Goal: Contribute content: Add original content to the website for others to see

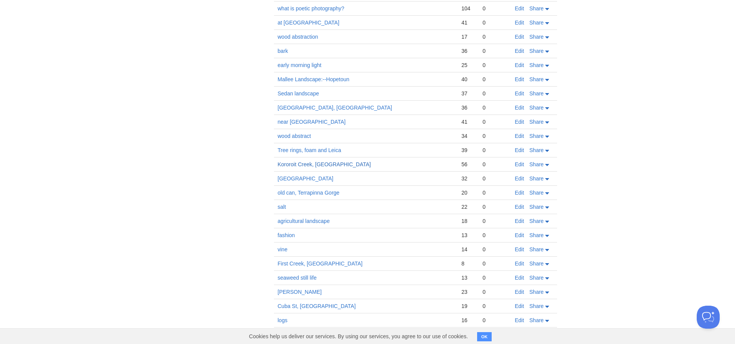
scroll to position [690, 0]
click at [299, 162] on link "Kororoit Creek, [GEOGRAPHIC_DATA]" at bounding box center [324, 163] width 93 height 6
click at [521, 163] on link "Edit" at bounding box center [519, 163] width 9 height 6
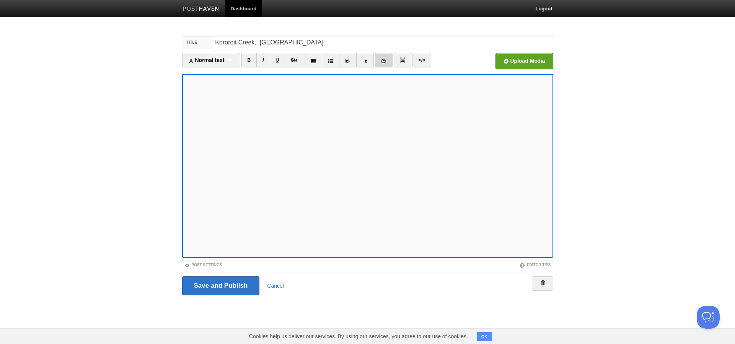
click at [386, 59] on icon at bounding box center [383, 60] width 5 height 5
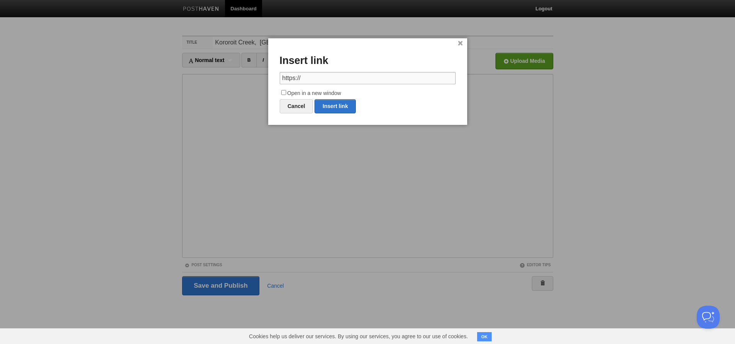
drag, startPoint x: 304, startPoint y: 77, endPoint x: 271, endPoint y: 76, distance: 33.3
click at [271, 76] on div "× Insert link https:// Open in a new window Cancel Insert link" at bounding box center [367, 81] width 199 height 86
paste input "[URL][DOMAIN_NAME]"
type input "[URL][DOMAIN_NAME]"
click at [282, 90] on input "Open in a new window" at bounding box center [283, 92] width 5 height 5
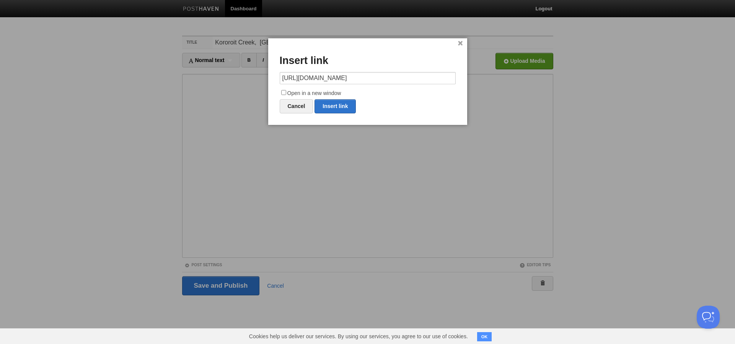
checkbox input "true"
click at [333, 106] on link "Insert link" at bounding box center [335, 106] width 41 height 14
type input "https://"
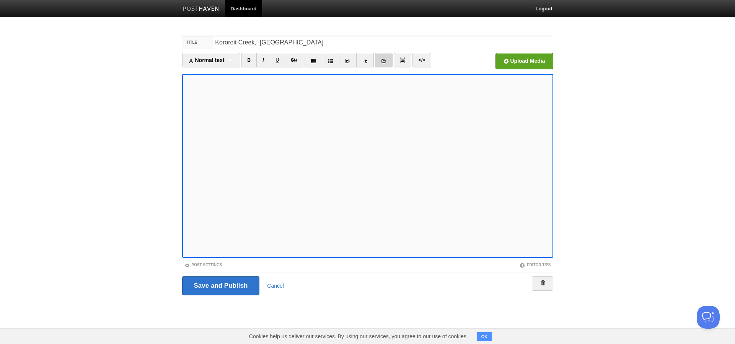
click at [385, 60] on icon at bounding box center [383, 60] width 5 height 5
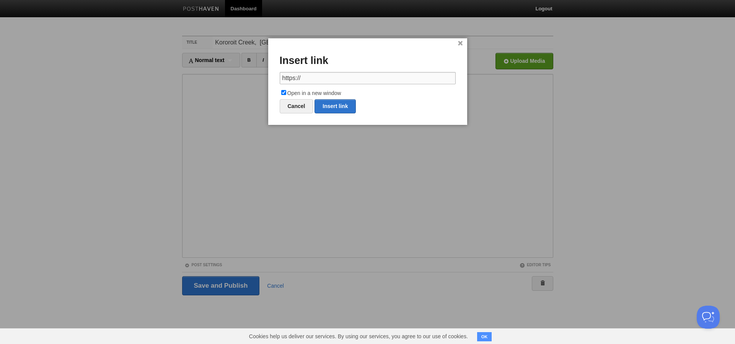
drag, startPoint x: 303, startPoint y: 77, endPoint x: 282, endPoint y: 76, distance: 20.7
click at [282, 76] on input "https://" at bounding box center [368, 78] width 176 height 12
paste input "[URL][DOMAIN_NAME]"
click at [335, 103] on link "Insert link" at bounding box center [335, 106] width 41 height 14
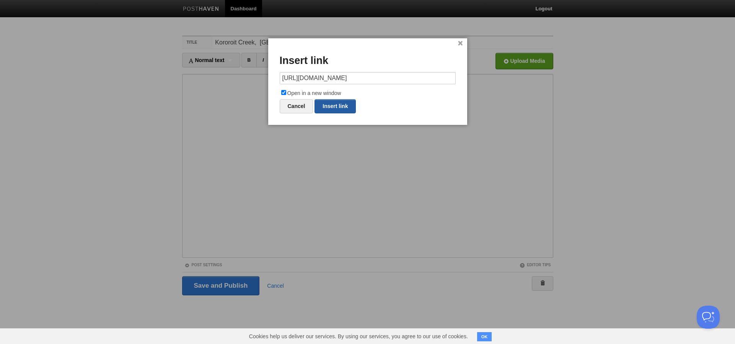
type input "https://"
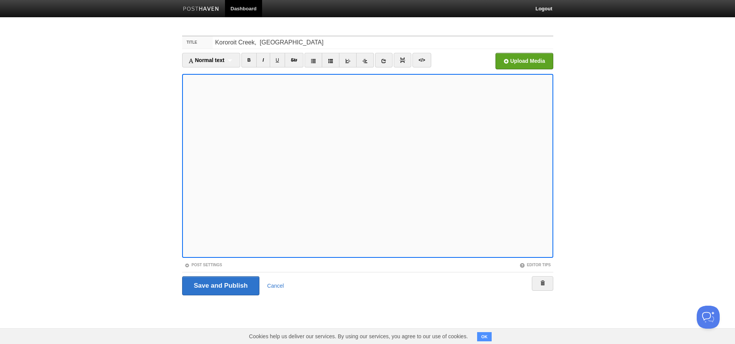
scroll to position [0, 0]
click at [386, 59] on icon at bounding box center [383, 60] width 5 height 5
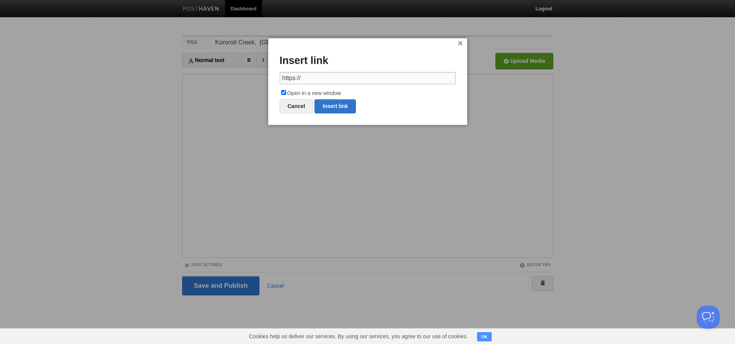
click at [305, 77] on input "https://" at bounding box center [368, 78] width 176 height 12
drag, startPoint x: 305, startPoint y: 77, endPoint x: 277, endPoint y: 75, distance: 27.2
click at [277, 75] on div "× Insert link https:// Open in a new window Cancel Insert link" at bounding box center [367, 81] width 199 height 86
paste input "[URL][DOMAIN_NAME]"
click at [344, 104] on link "Insert link" at bounding box center [335, 106] width 41 height 14
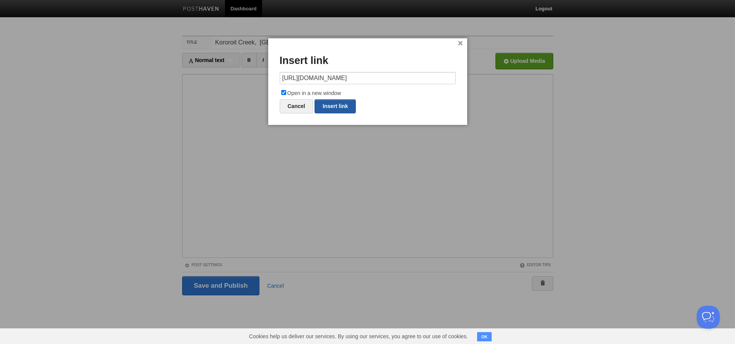
type input "https://"
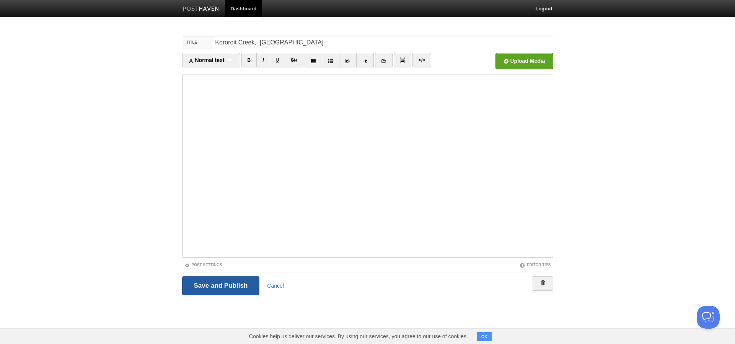
click at [231, 285] on input "Save and Publish" at bounding box center [221, 285] width 78 height 19
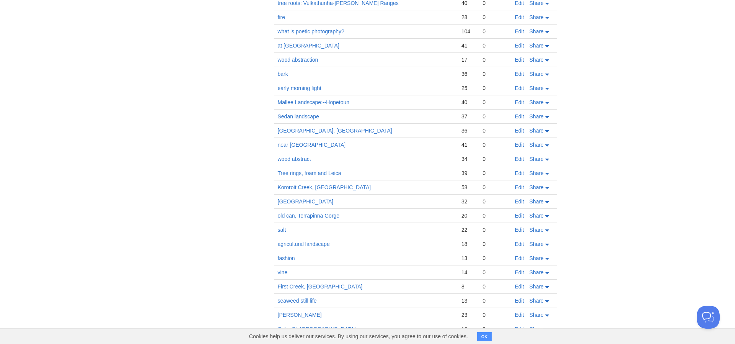
scroll to position [666, 0]
click at [306, 186] on link "Kororoit Creek, [GEOGRAPHIC_DATA]" at bounding box center [324, 187] width 93 height 6
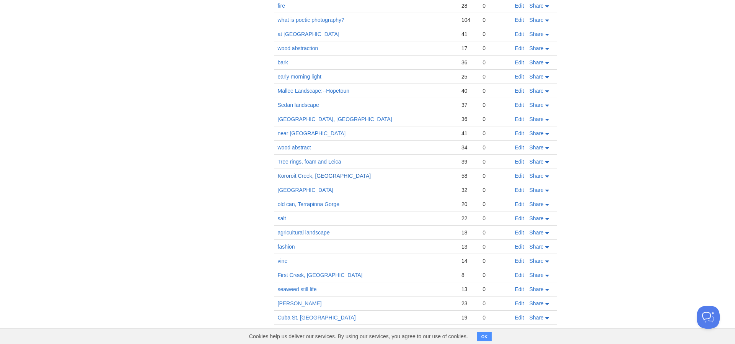
click at [307, 175] on link "Kororoit Creek, [GEOGRAPHIC_DATA]" at bounding box center [324, 176] width 93 height 6
click at [521, 175] on link "Edit" at bounding box center [519, 176] width 9 height 6
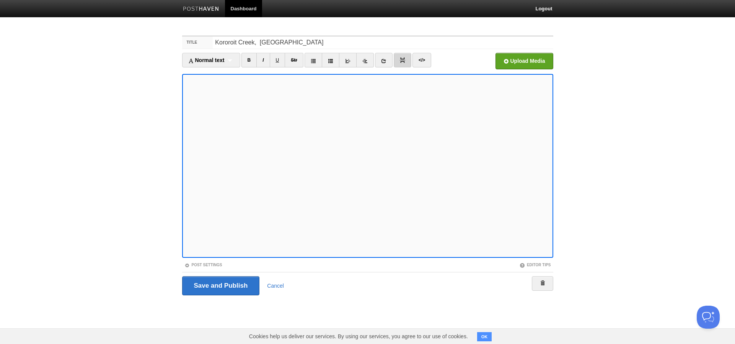
click at [403, 59] on img at bounding box center [402, 59] width 5 height 5
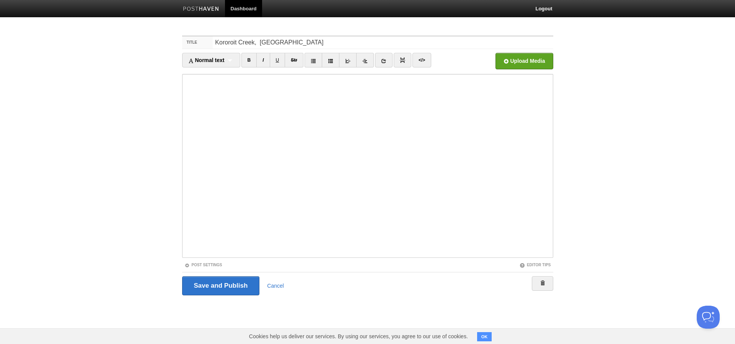
click at [184, 226] on iframe at bounding box center [367, 166] width 371 height 184
click at [184, 213] on iframe at bounding box center [367, 166] width 371 height 184
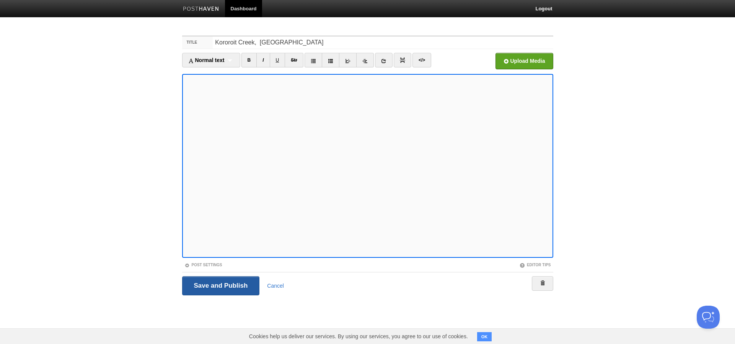
click at [228, 286] on input "Save and Publish" at bounding box center [221, 285] width 78 height 19
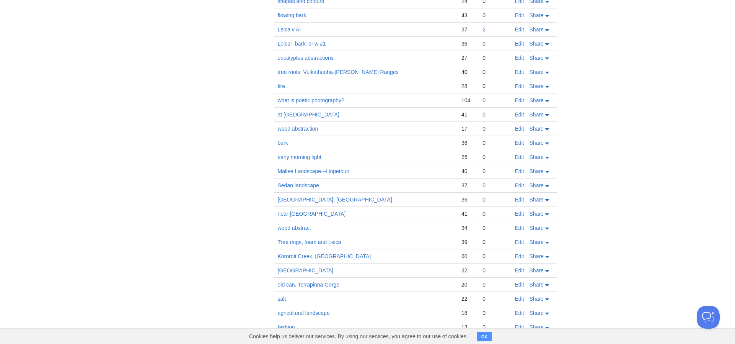
scroll to position [616, 0]
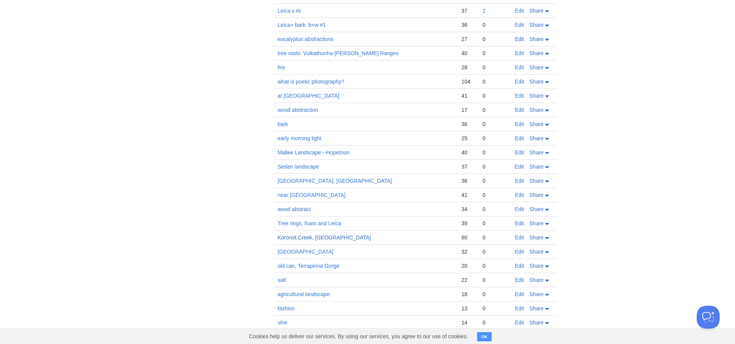
click at [286, 238] on link "Kororoit Creek, [GEOGRAPHIC_DATA]" at bounding box center [324, 237] width 93 height 6
